Goal: Transaction & Acquisition: Purchase product/service

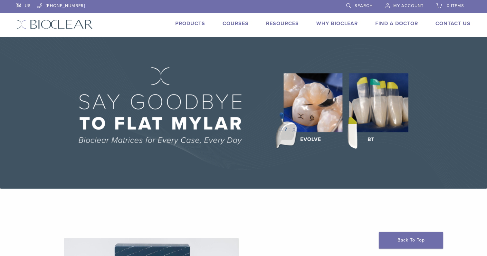
click at [190, 23] on link "Products" at bounding box center [190, 23] width 30 height 6
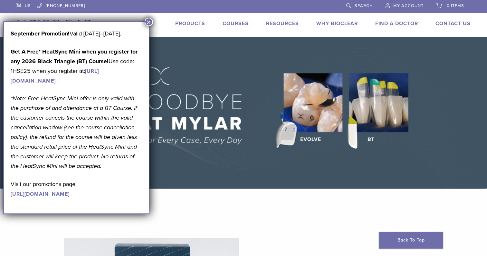
click at [148, 21] on button "×" at bounding box center [149, 22] width 8 height 8
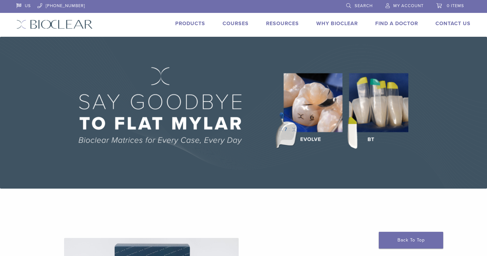
click at [188, 21] on link "Products" at bounding box center [190, 23] width 30 height 6
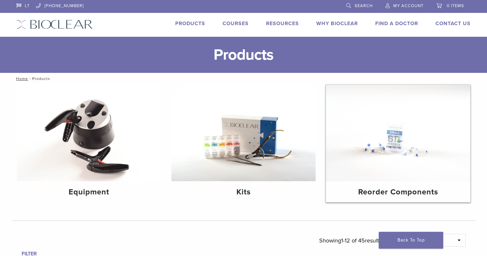
click at [382, 150] on img at bounding box center [398, 133] width 144 height 96
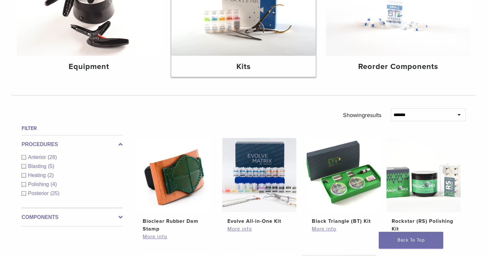
scroll to position [213, 0]
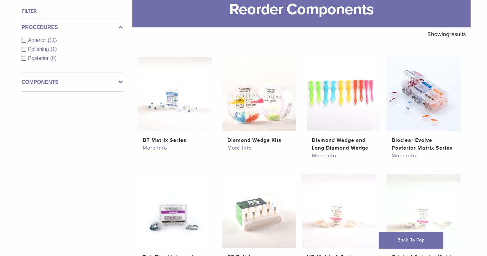
scroll to position [123, 0]
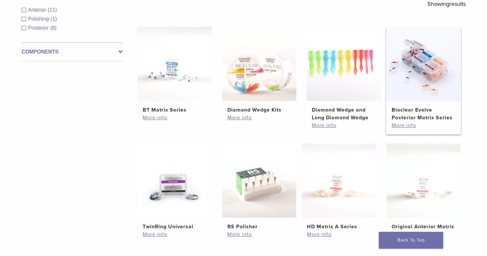
click at [402, 108] on h2 "Bioclear Evolve Posterior Matrix Series" at bounding box center [423, 113] width 64 height 15
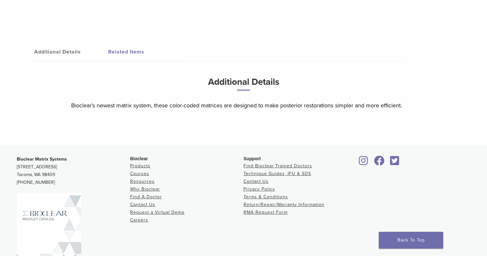
scroll to position [693, 0]
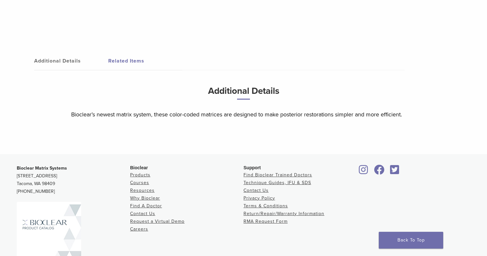
click at [132, 61] on link "Related Items" at bounding box center [145, 61] width 74 height 18
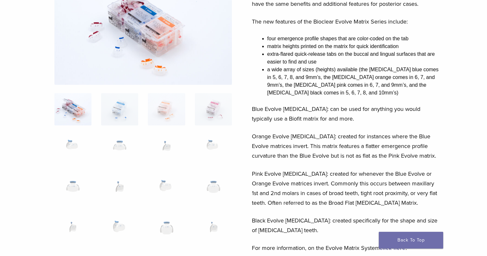
scroll to position [154, 0]
